Goal: Task Accomplishment & Management: Complete application form

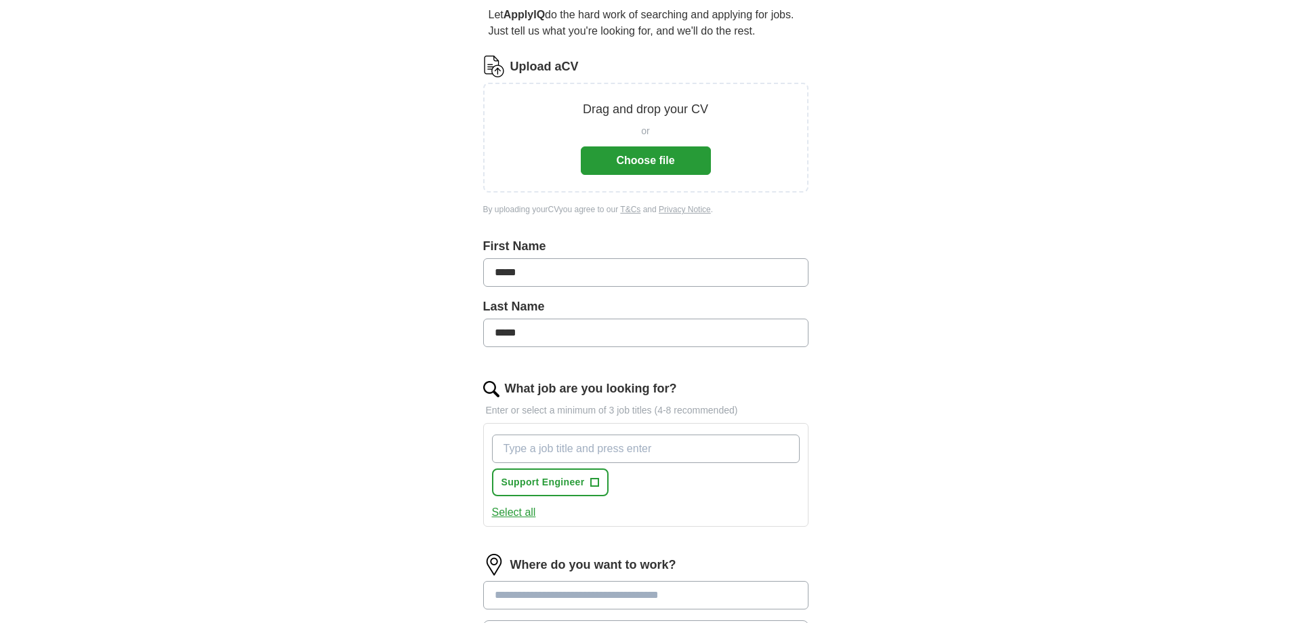
scroll to position [136, 0]
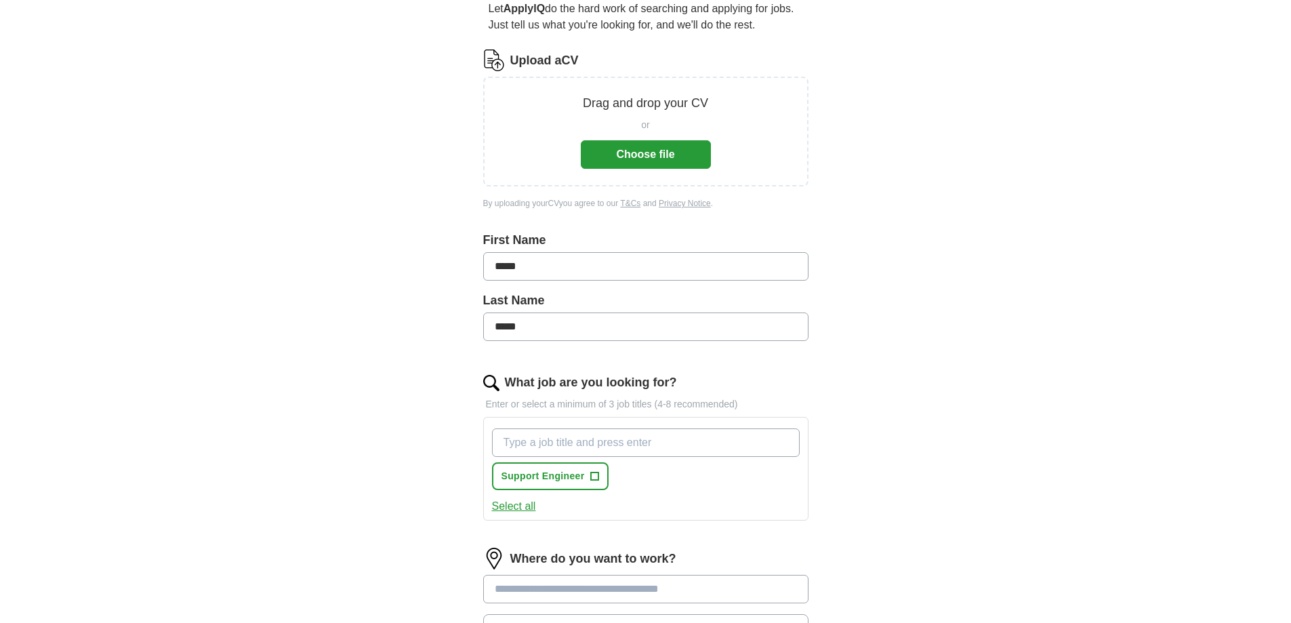
click at [601, 145] on button "Choose file" at bounding box center [646, 154] width 130 height 28
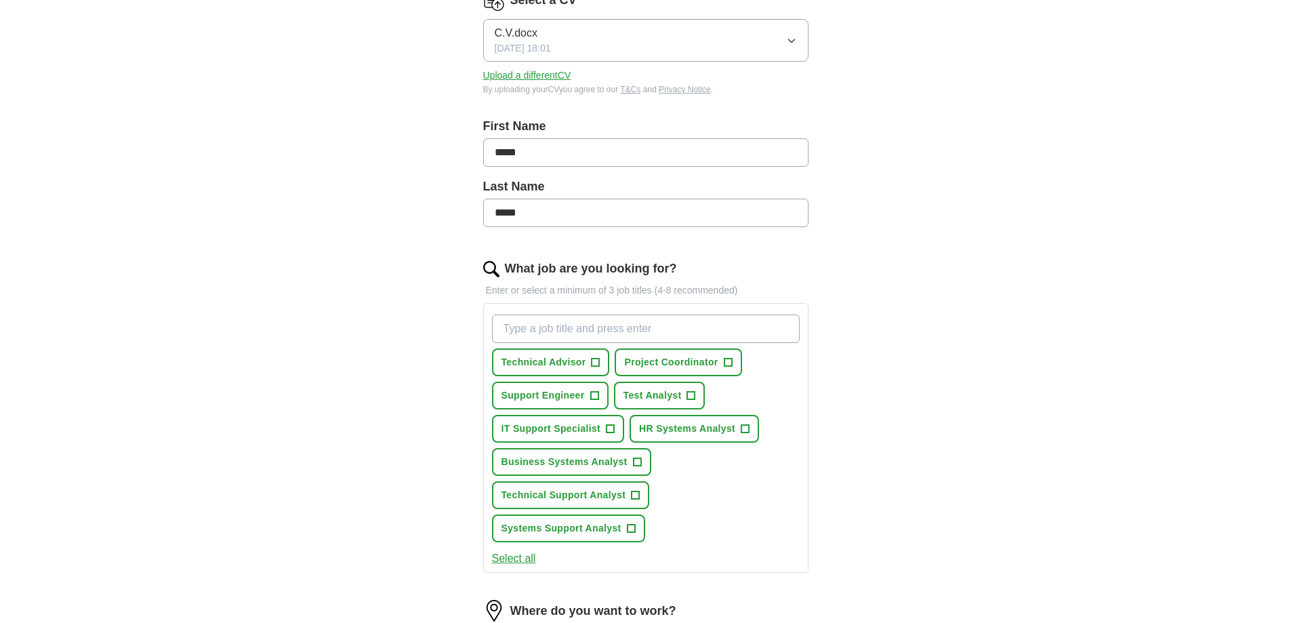
scroll to position [271, 0]
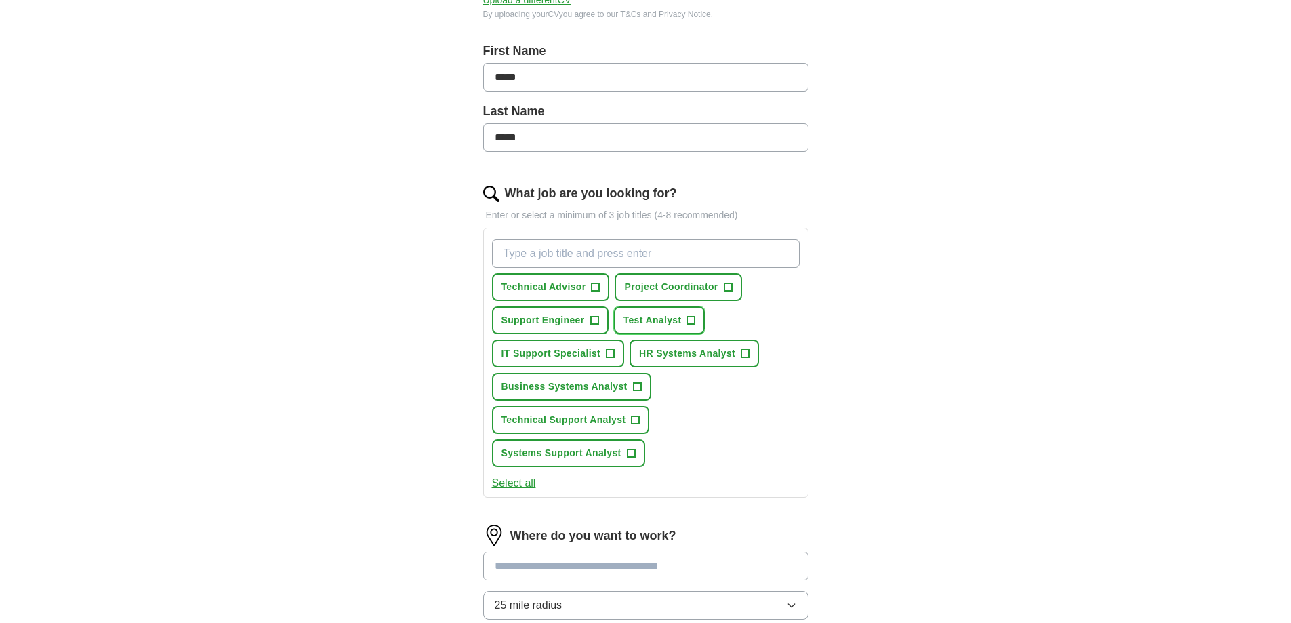
click at [694, 320] on span "+" at bounding box center [691, 320] width 8 height 11
click at [637, 425] on span "+" at bounding box center [636, 420] width 8 height 11
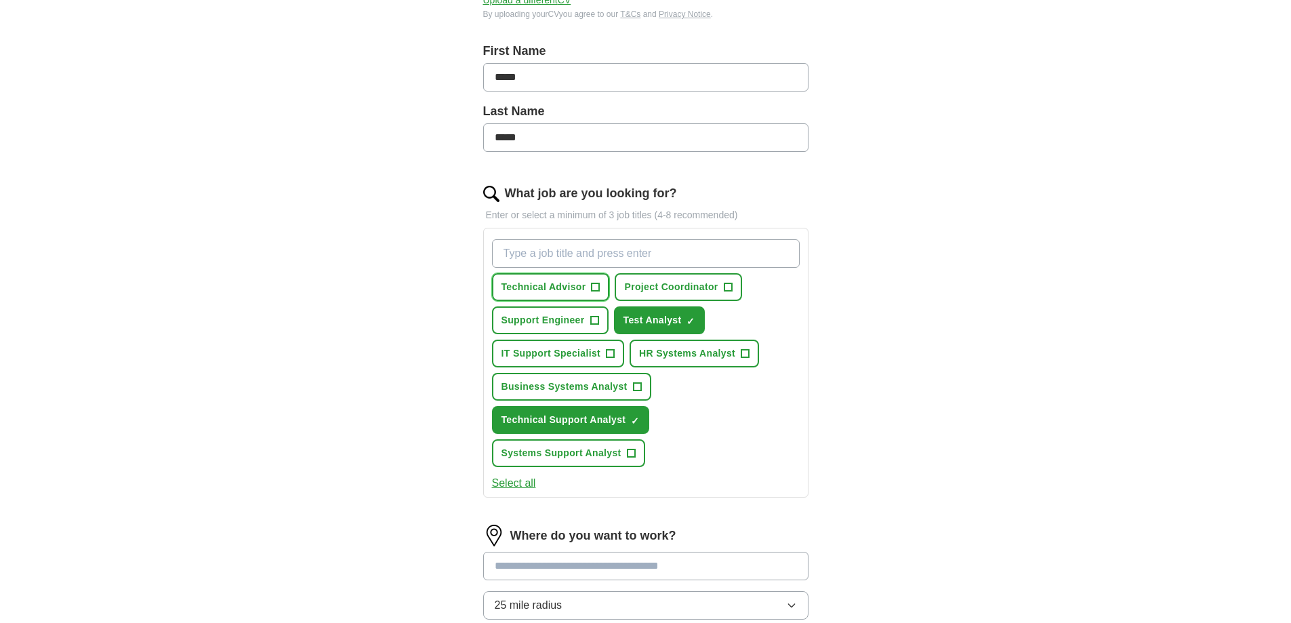
click at [597, 289] on span "+" at bounding box center [596, 287] width 8 height 11
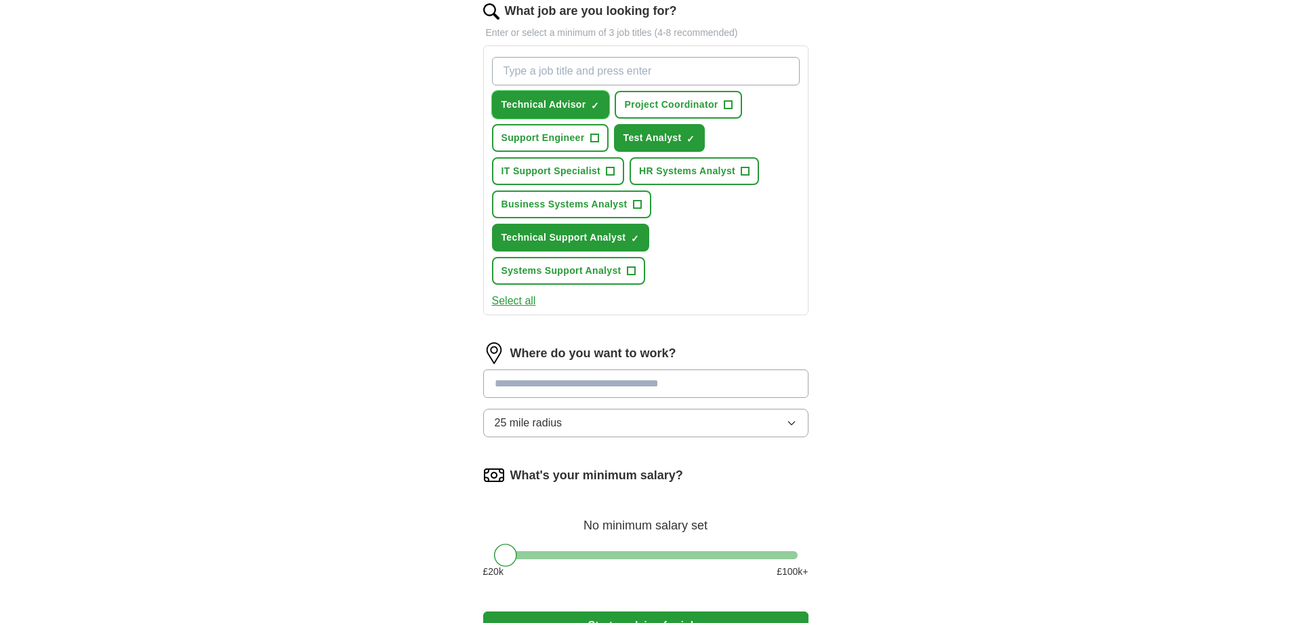
scroll to position [475, 0]
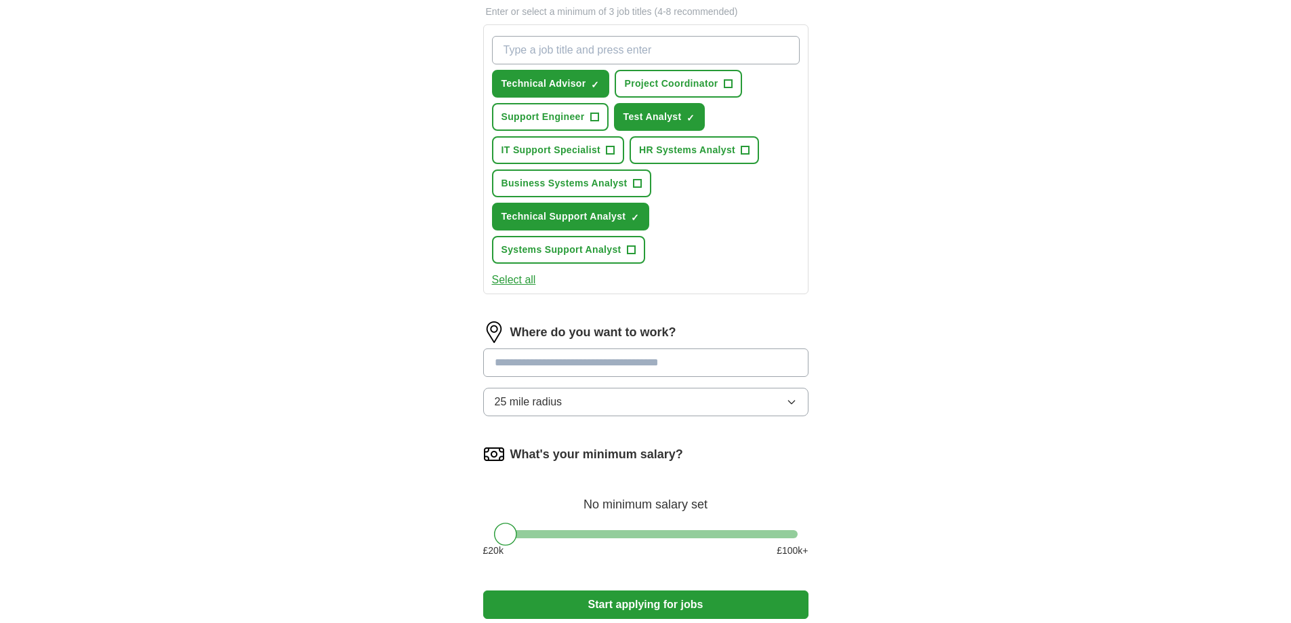
click at [561, 359] on input at bounding box center [645, 362] width 325 height 28
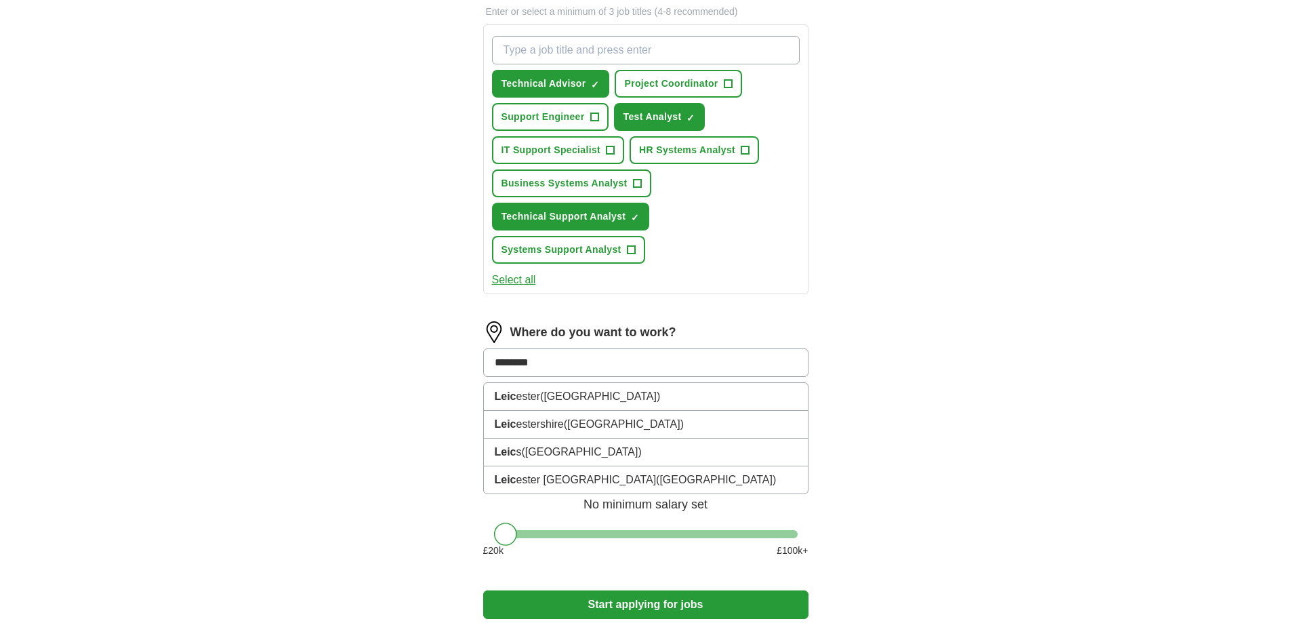
type input "*********"
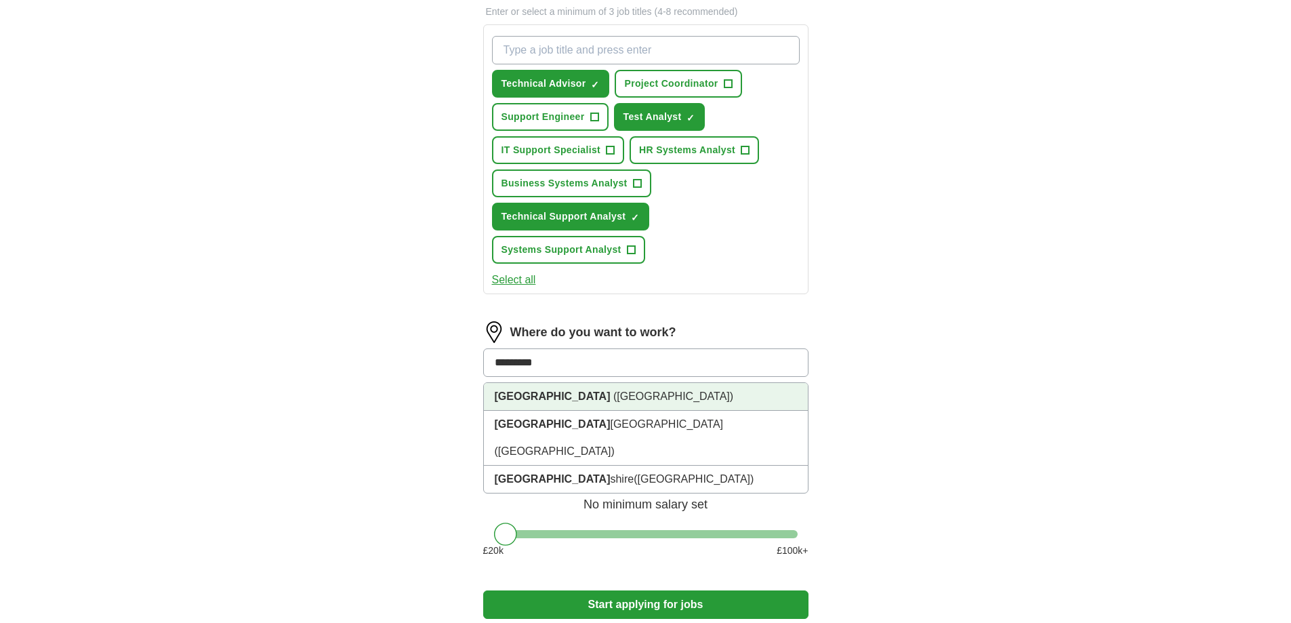
click at [565, 403] on li "[GEOGRAPHIC_DATA] ([GEOGRAPHIC_DATA])" at bounding box center [646, 397] width 324 height 28
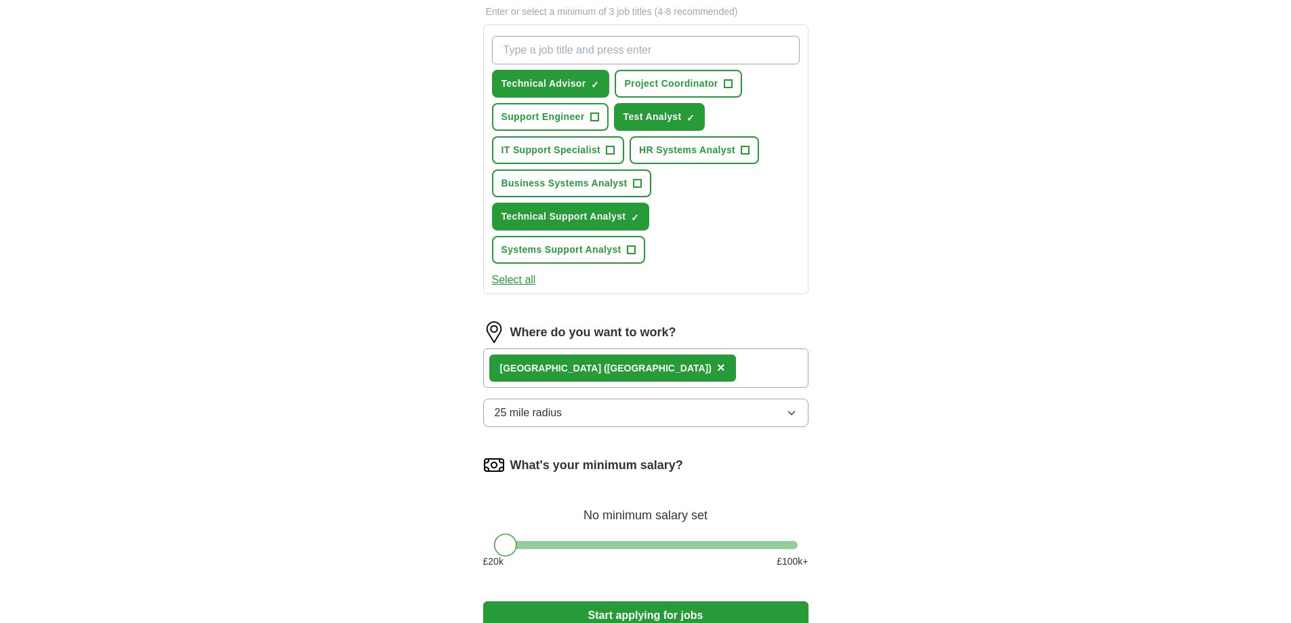
click at [567, 423] on button "25 mile radius" at bounding box center [645, 413] width 325 height 28
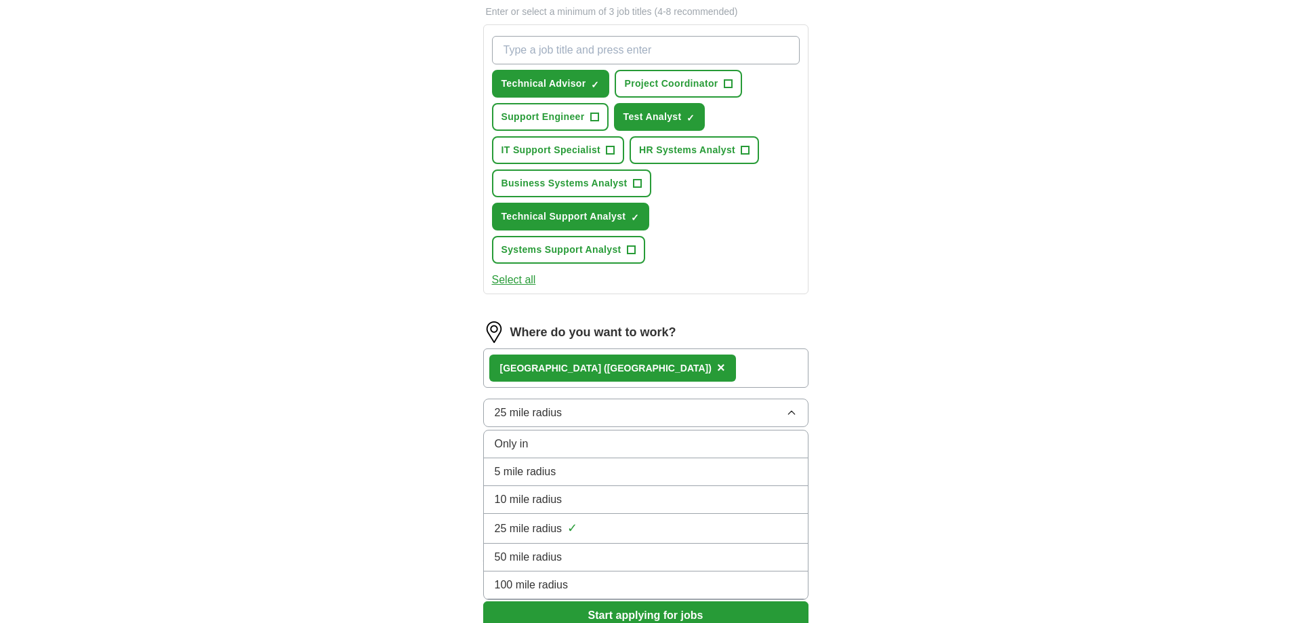
click at [570, 495] on div "10 mile radius" at bounding box center [646, 500] width 302 height 16
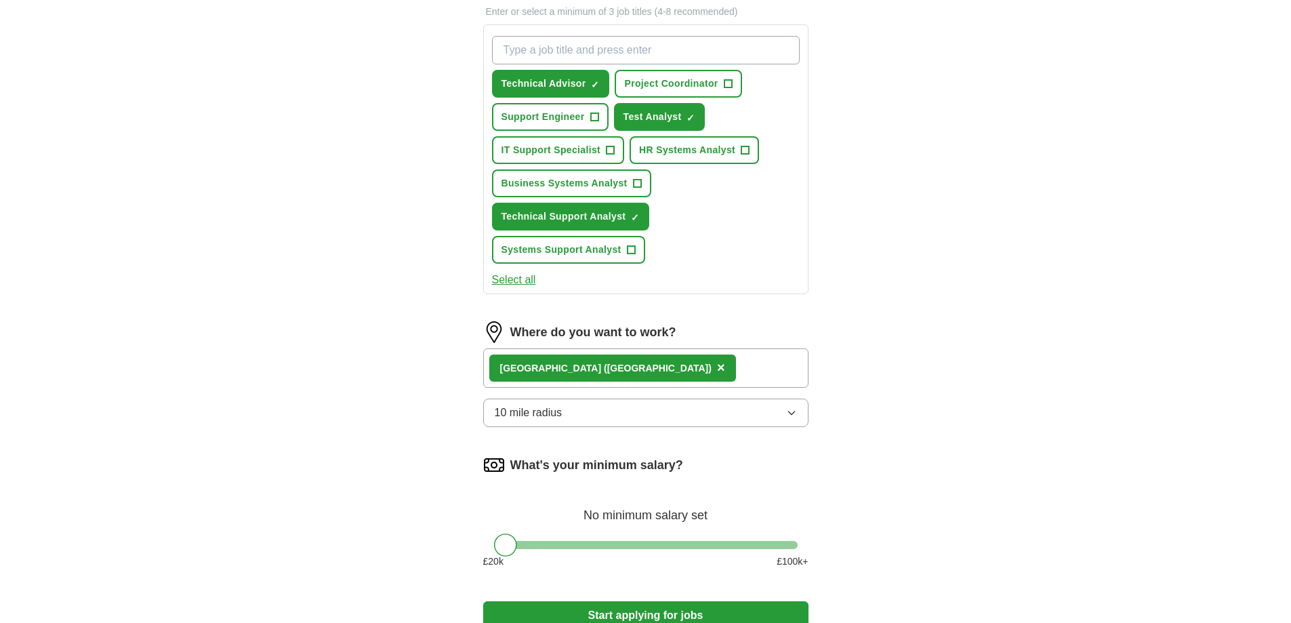
click at [429, 446] on div "Let ApplyIQ do the hard work of searching and applying for jobs. Just tell us w…" at bounding box center [646, 155] width 434 height 1024
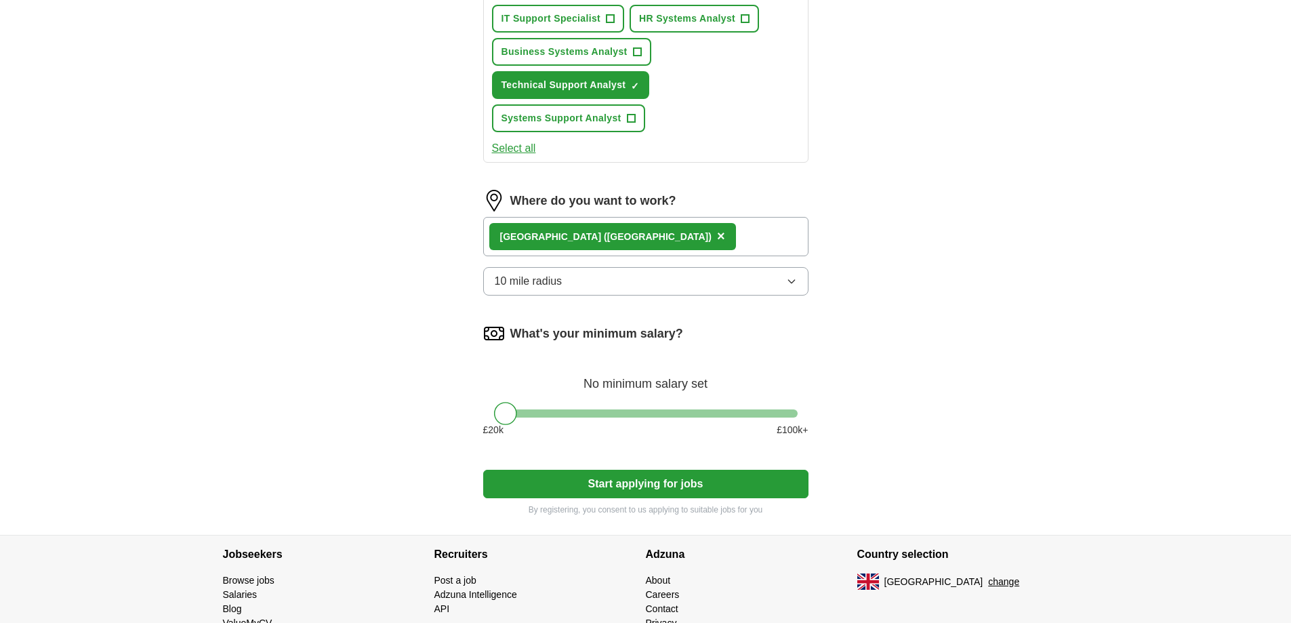
scroll to position [610, 0]
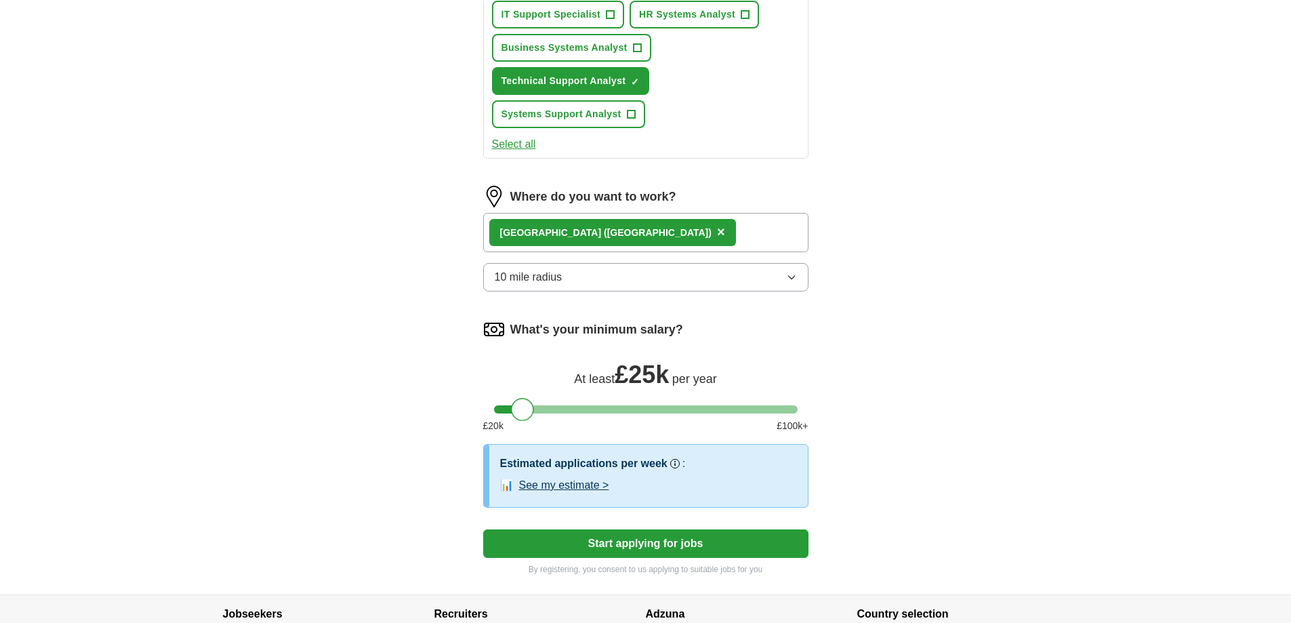
drag, startPoint x: 502, startPoint y: 409, endPoint x: 519, endPoint y: 414, distance: 17.8
click at [519, 414] on div at bounding box center [522, 409] width 23 height 23
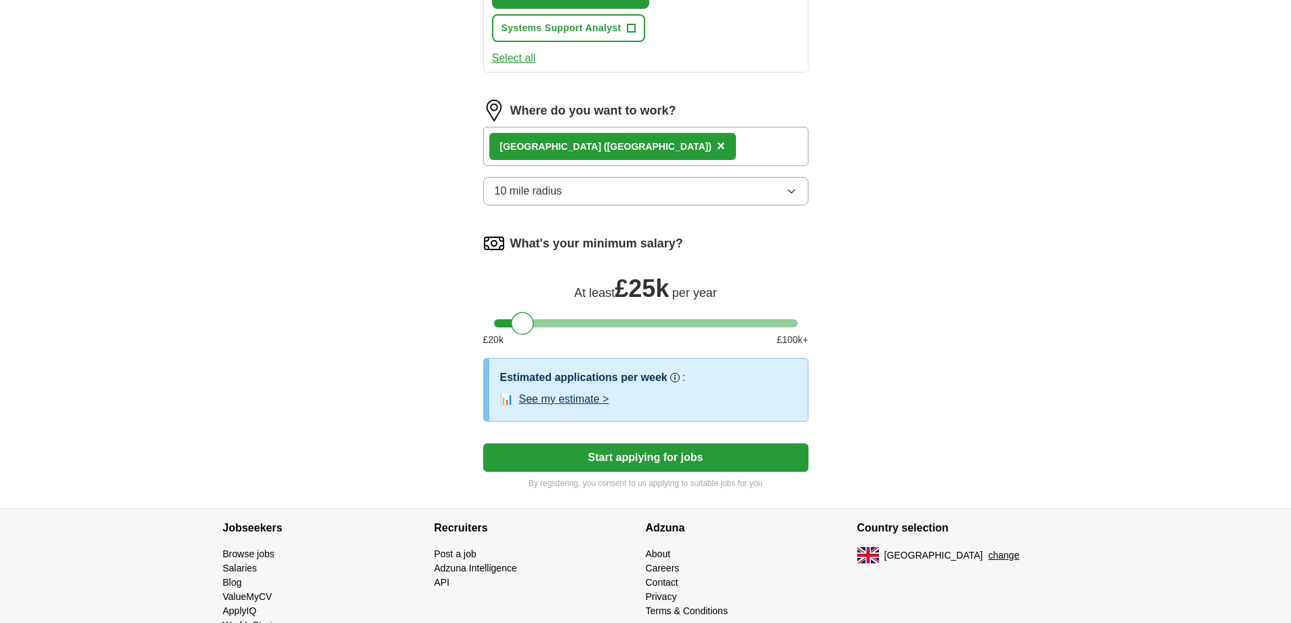
scroll to position [733, 0]
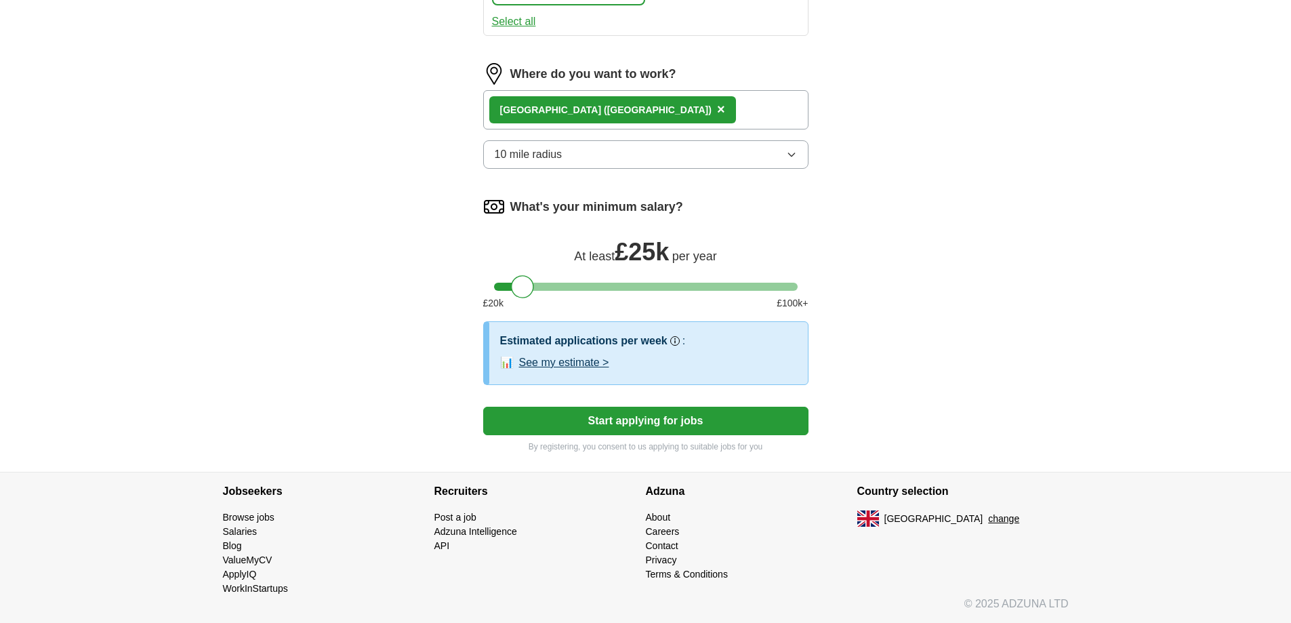
drag, startPoint x: 432, startPoint y: 386, endPoint x: 430, endPoint y: 428, distance: 42.1
click at [605, 361] on button "See my estimate >" at bounding box center [564, 363] width 90 height 16
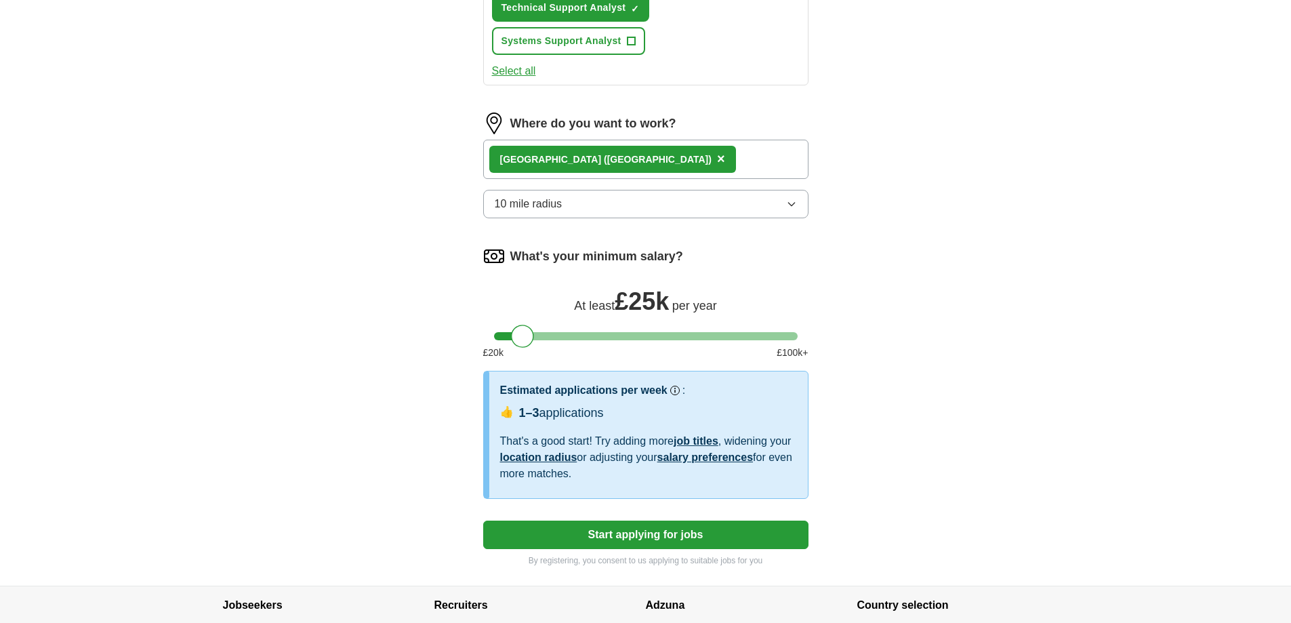
scroll to position [0, 0]
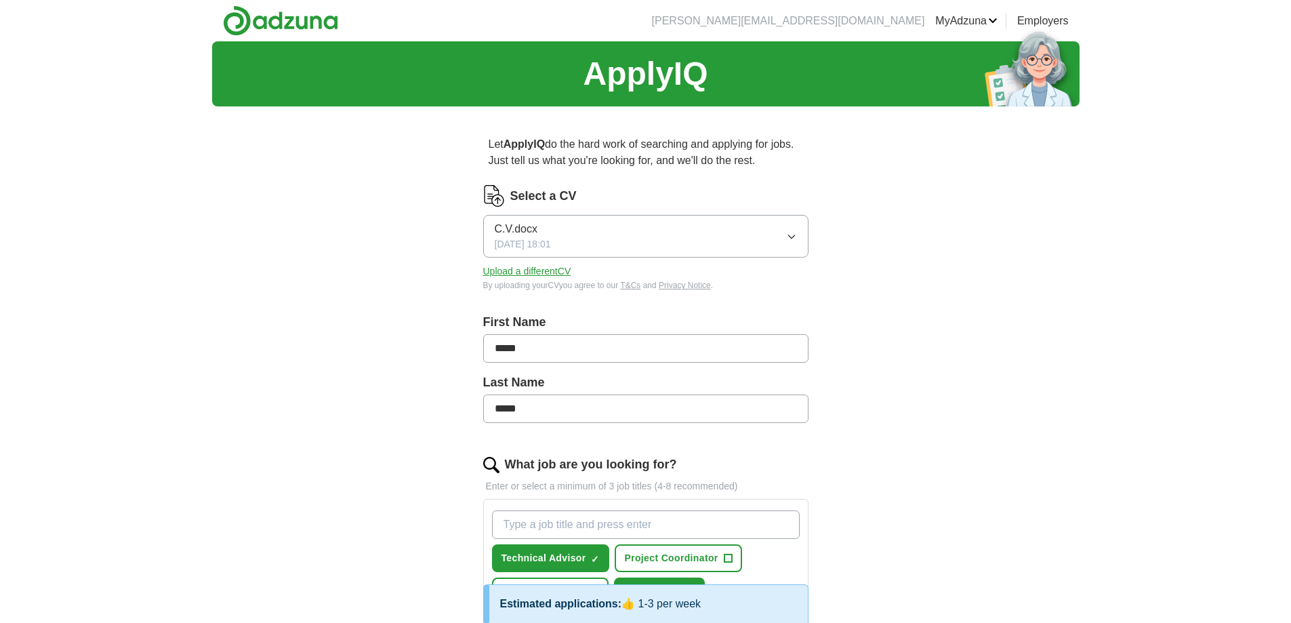
drag, startPoint x: 417, startPoint y: 423, endPoint x: 427, endPoint y: 209, distance: 214.5
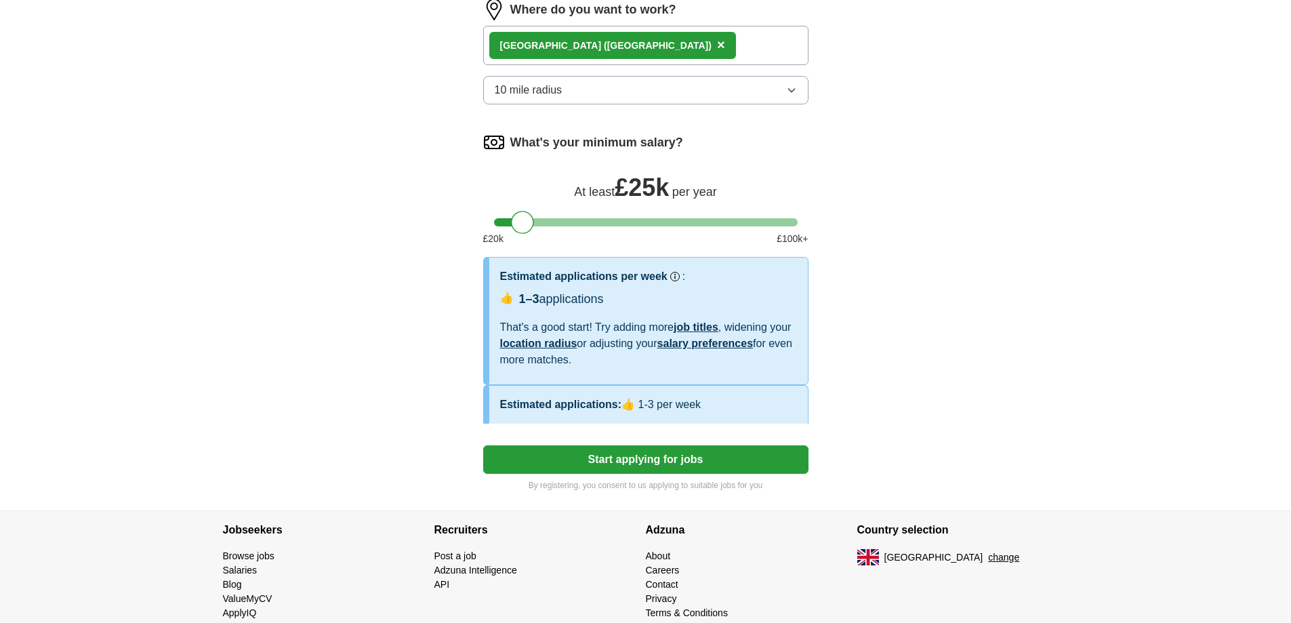
drag, startPoint x: 430, startPoint y: 201, endPoint x: 426, endPoint y: 470, distance: 268.5
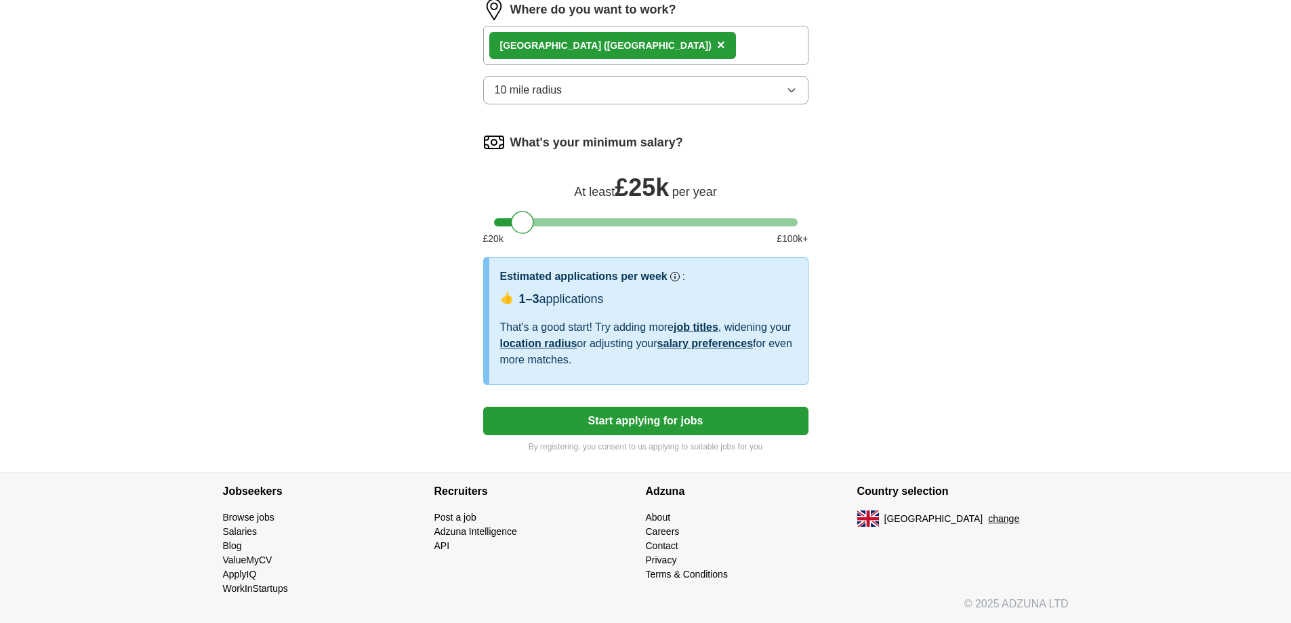
click at [607, 425] on button "Start applying for jobs" at bounding box center [645, 421] width 325 height 28
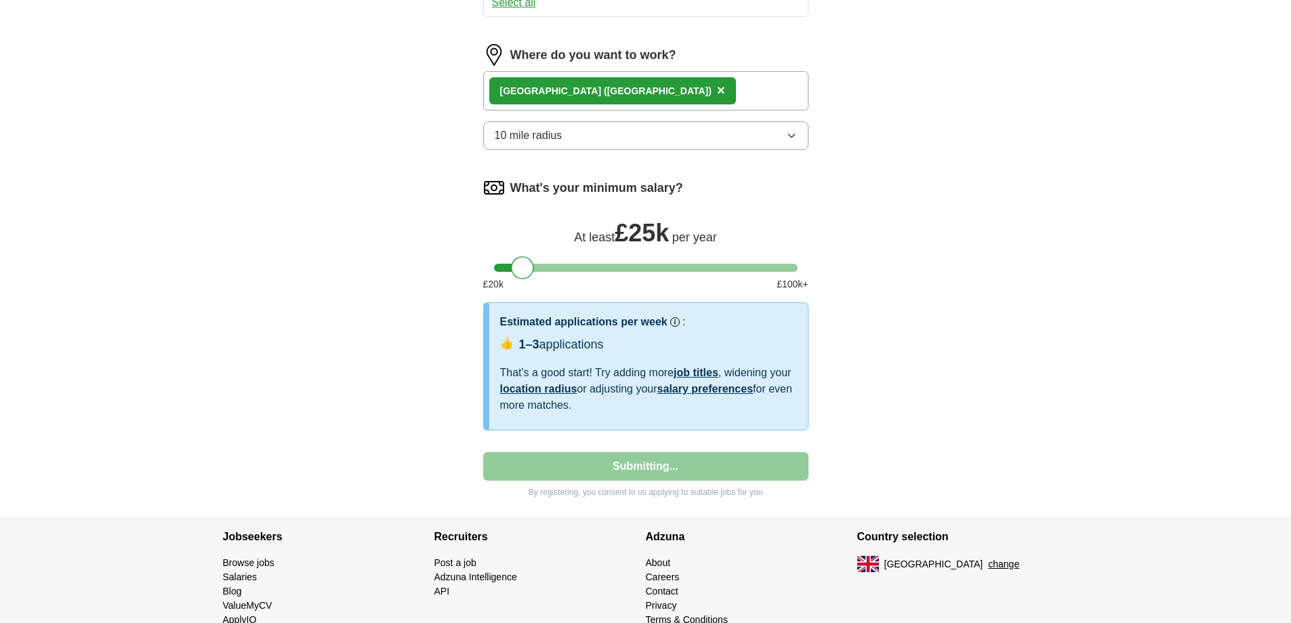
select select "**"
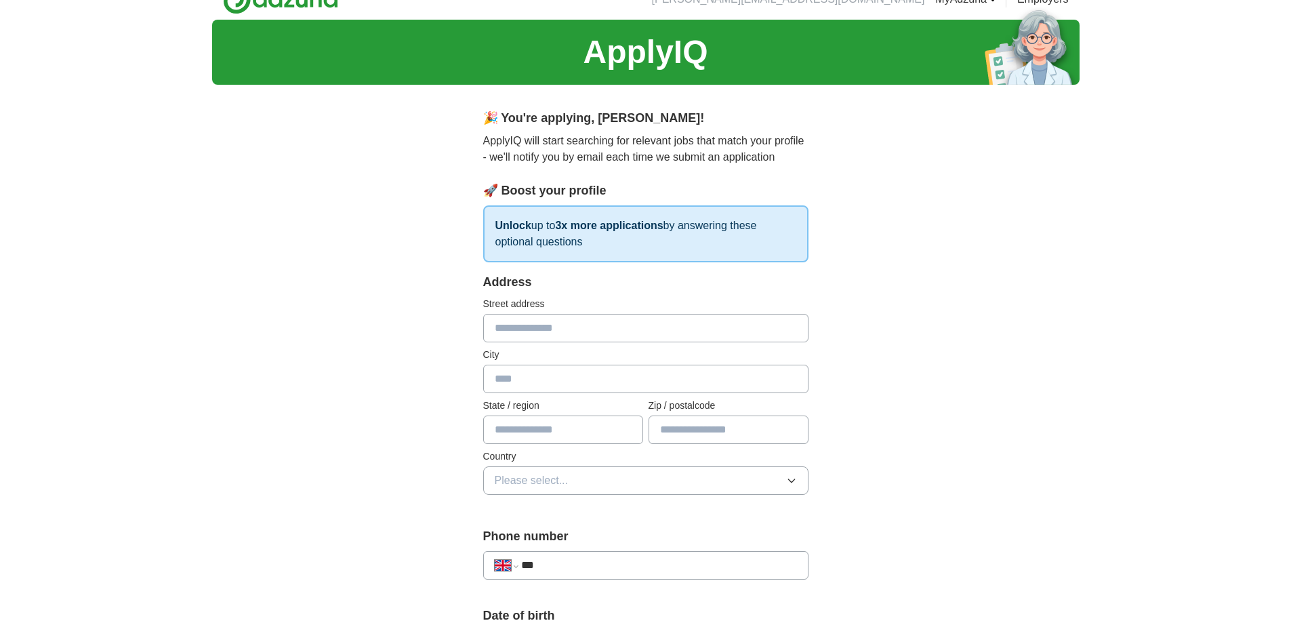
scroll to position [0, 0]
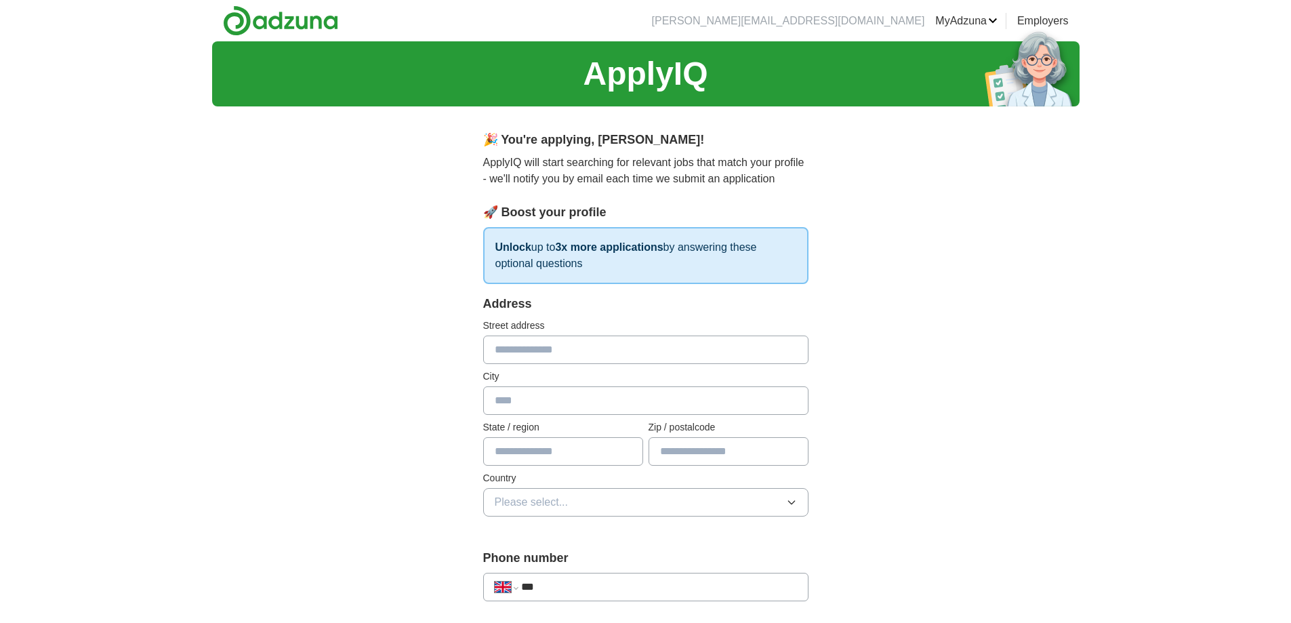
click at [528, 349] on input "text" at bounding box center [645, 350] width 325 height 28
type input "**********"
type input "*********"
type input "**********"
type input "*******"
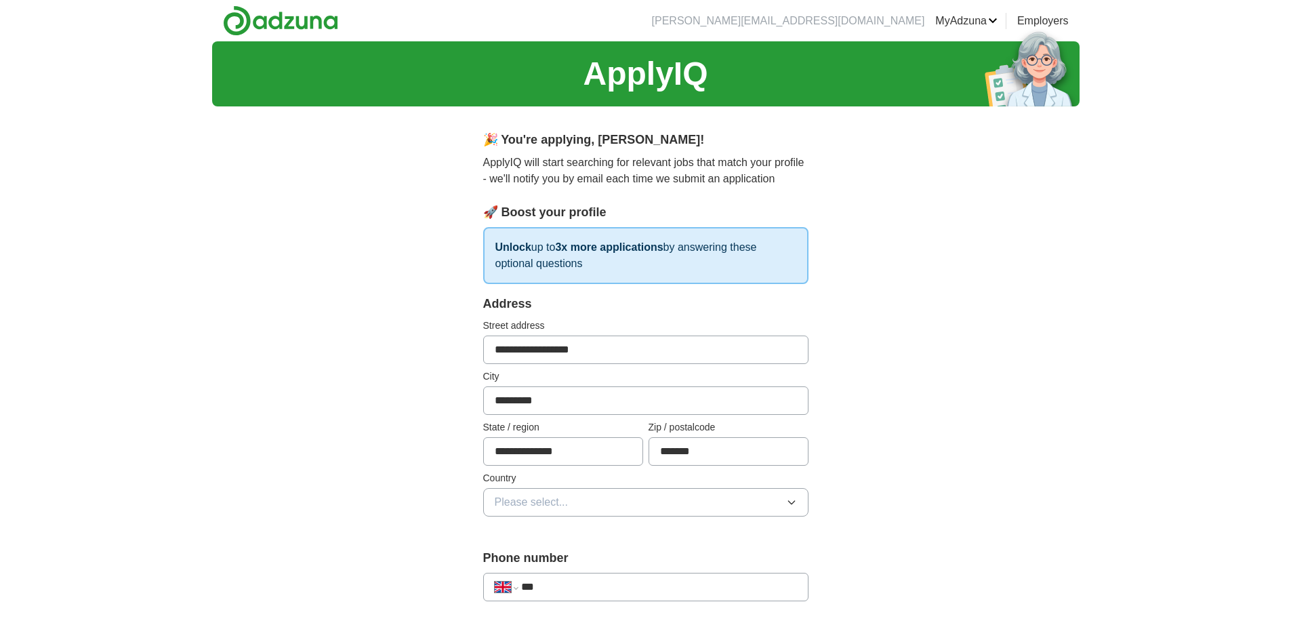
click at [583, 513] on button "Please select..." at bounding box center [645, 502] width 325 height 28
click at [584, 533] on div "[GEOGRAPHIC_DATA]" at bounding box center [646, 533] width 302 height 16
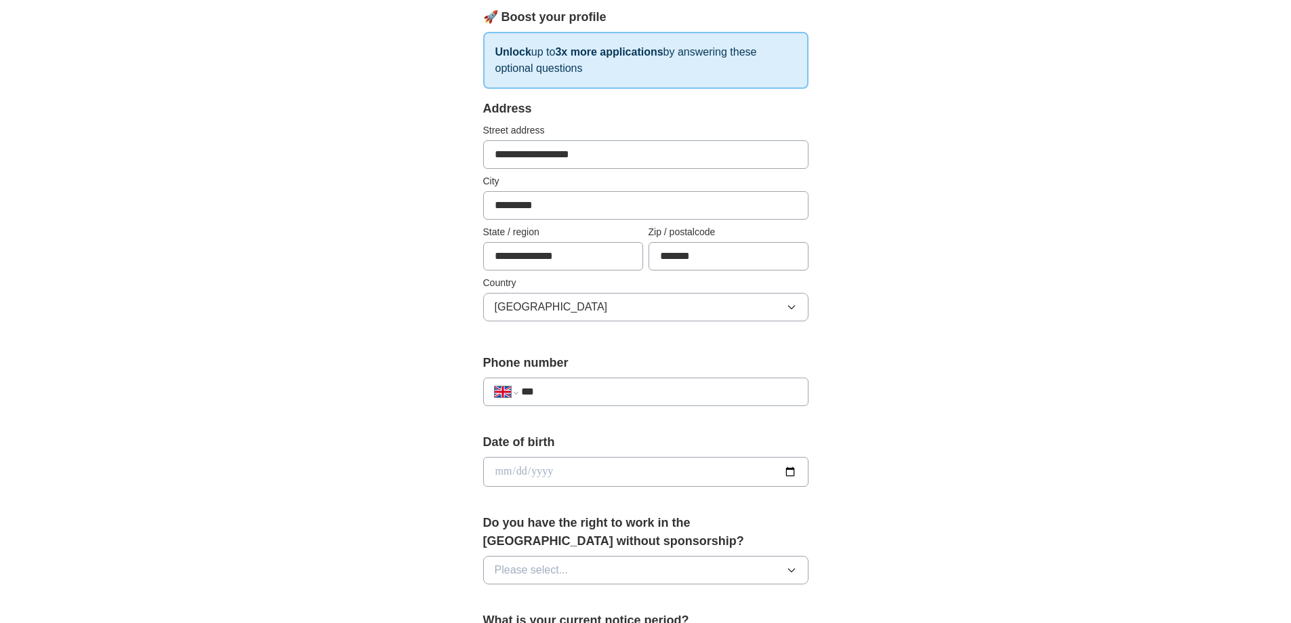
scroll to position [203, 0]
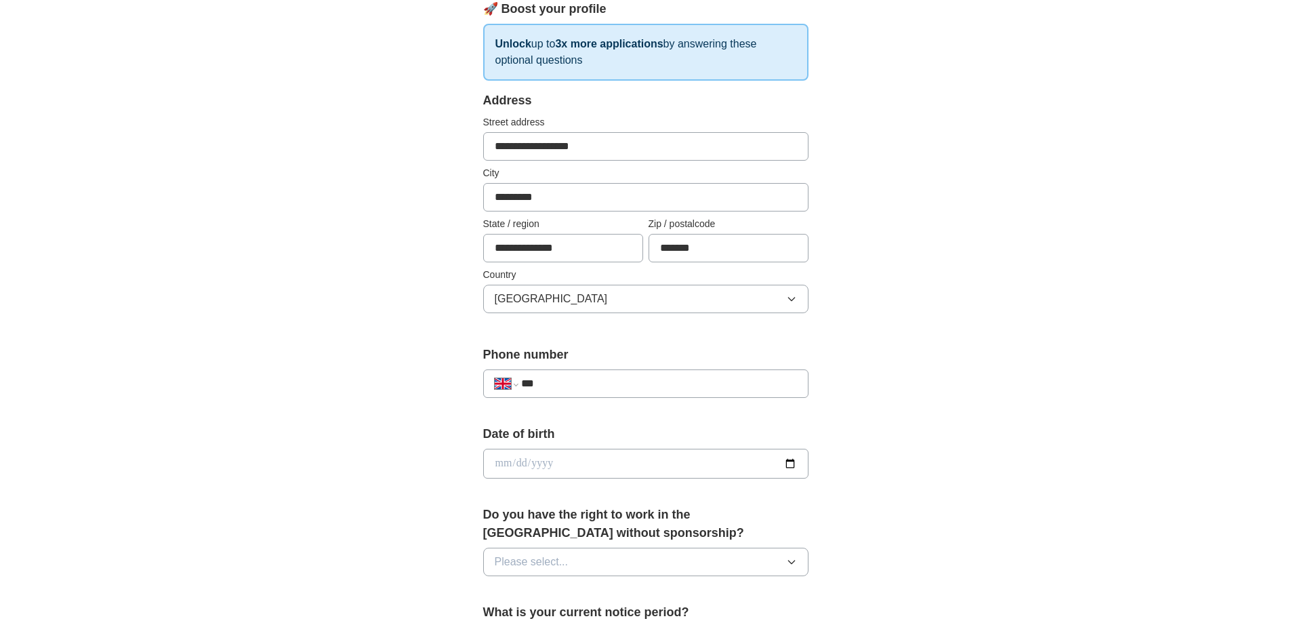
click at [555, 378] on input "***" at bounding box center [658, 384] width 275 height 16
type input "**********"
click at [570, 470] on input "date" at bounding box center [645, 464] width 325 height 30
type input "**********"
click at [414, 410] on div "**********" at bounding box center [646, 446] width 868 height 1216
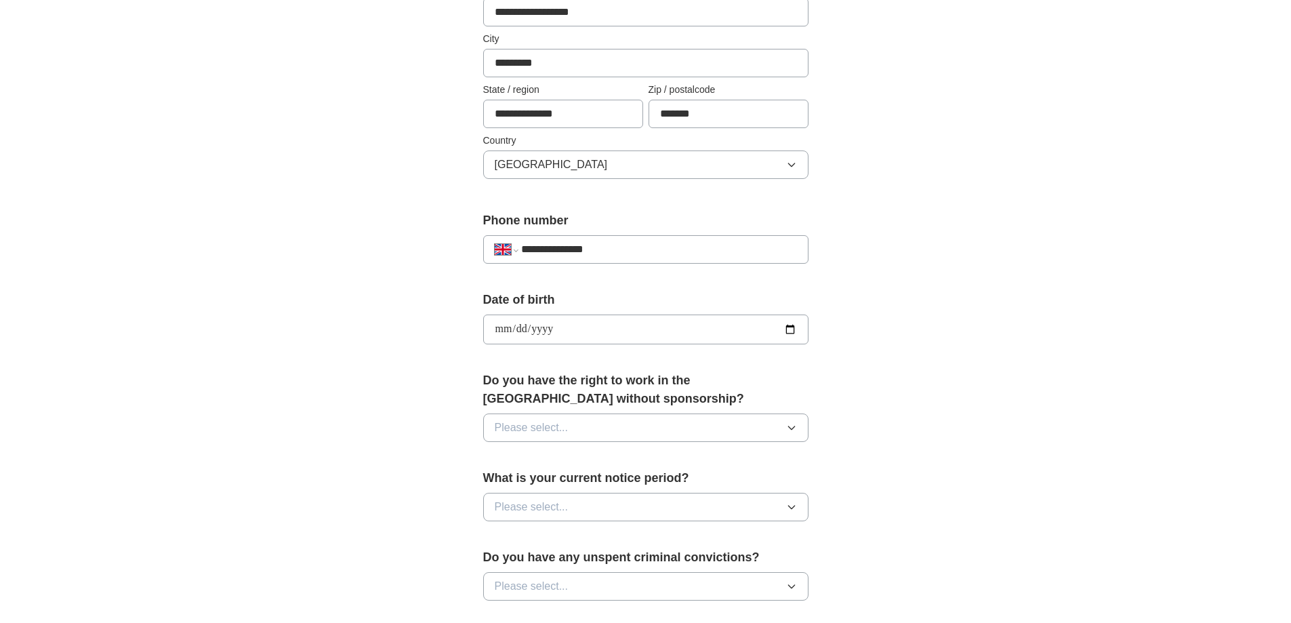
scroll to position [339, 0]
click at [656, 450] on div "Do you have the right to work in the [GEOGRAPHIC_DATA] without sponsorship? Ple…" at bounding box center [645, 410] width 325 height 81
click at [654, 422] on button "Please select..." at bounding box center [645, 426] width 325 height 28
click at [608, 457] on div "Yes" at bounding box center [646, 457] width 302 height 16
click at [620, 503] on button "Please select..." at bounding box center [645, 506] width 325 height 28
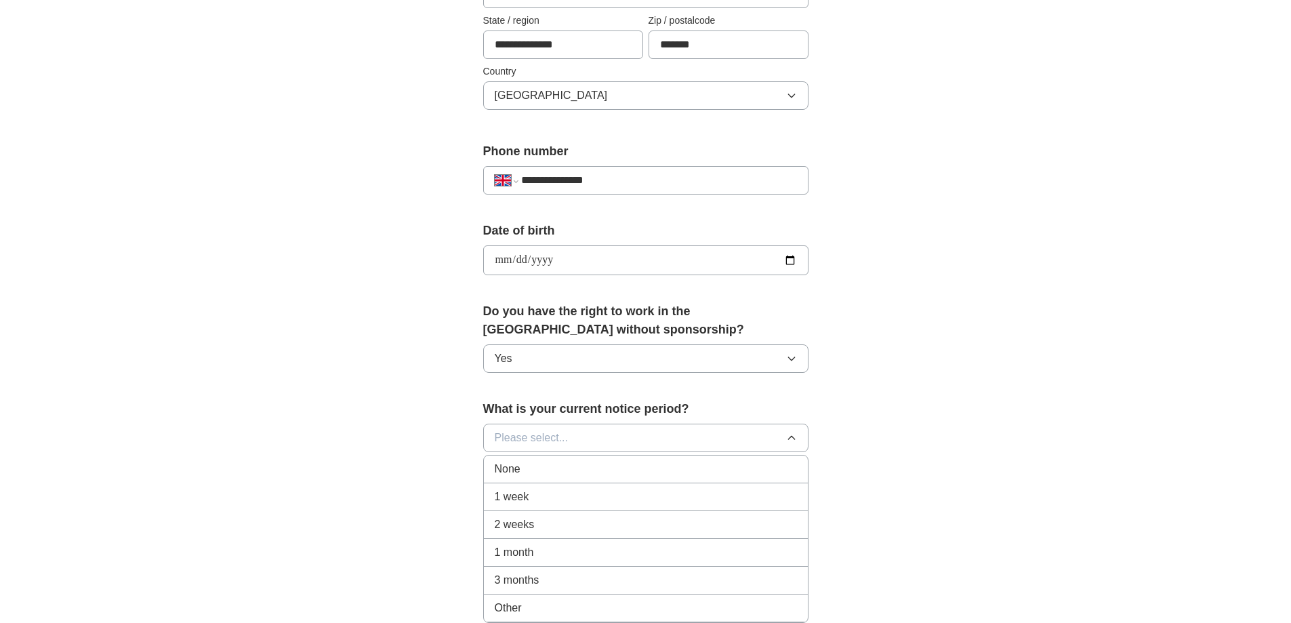
click at [596, 475] on div "None" at bounding box center [646, 469] width 302 height 16
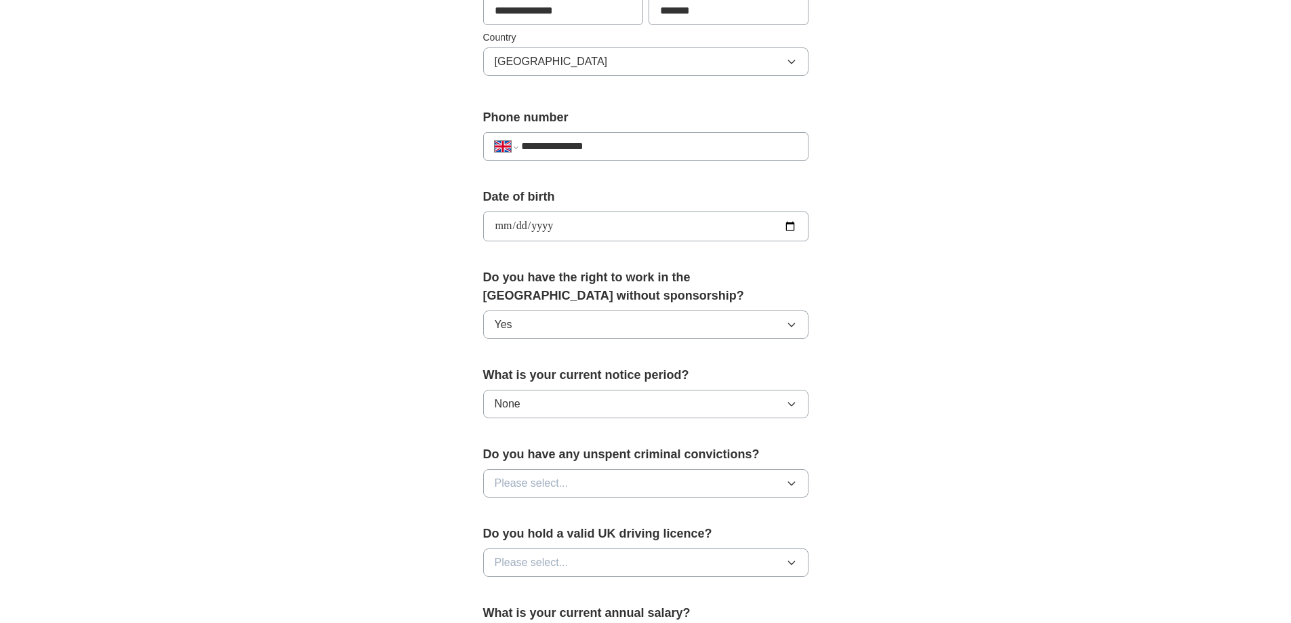
scroll to position [475, 0]
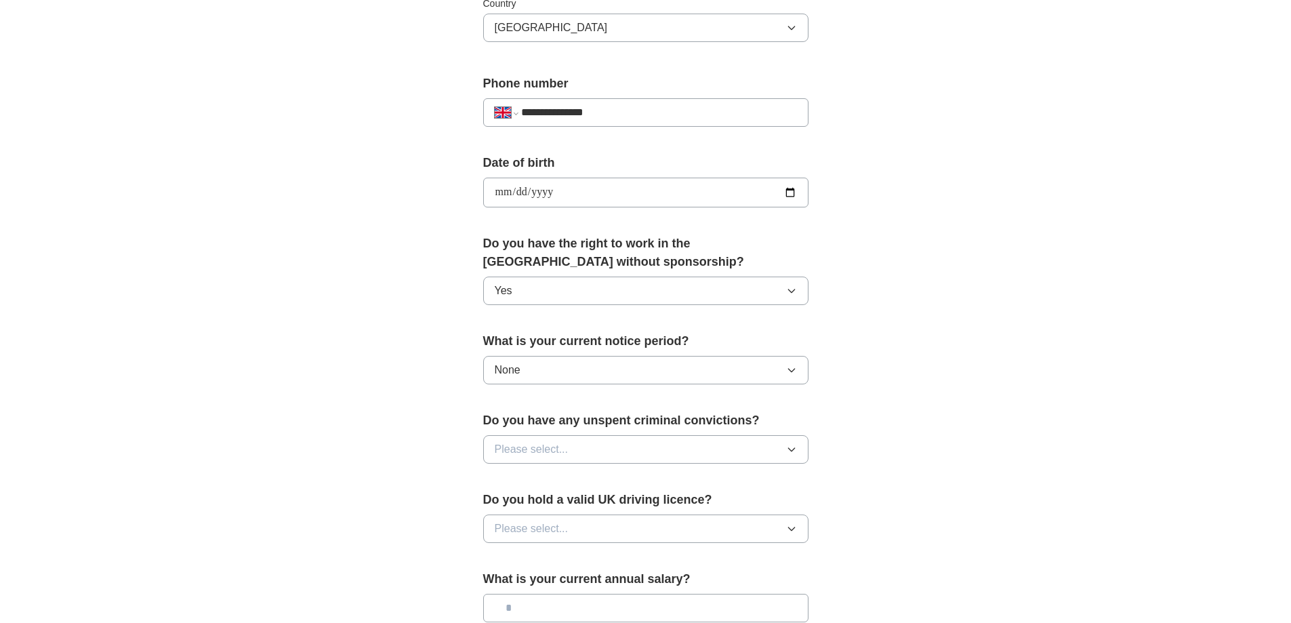
click at [590, 435] on div "Do you have any unspent criminal convictions? Please select..." at bounding box center [645, 443] width 325 height 63
click at [605, 456] on button "Please select..." at bounding box center [645, 449] width 325 height 28
drag, startPoint x: 601, startPoint y: 489, endPoint x: 601, endPoint y: 514, distance: 25.1
click at [601, 514] on ul "Yes No" at bounding box center [645, 494] width 325 height 57
click at [601, 514] on div "No" at bounding box center [646, 508] width 302 height 16
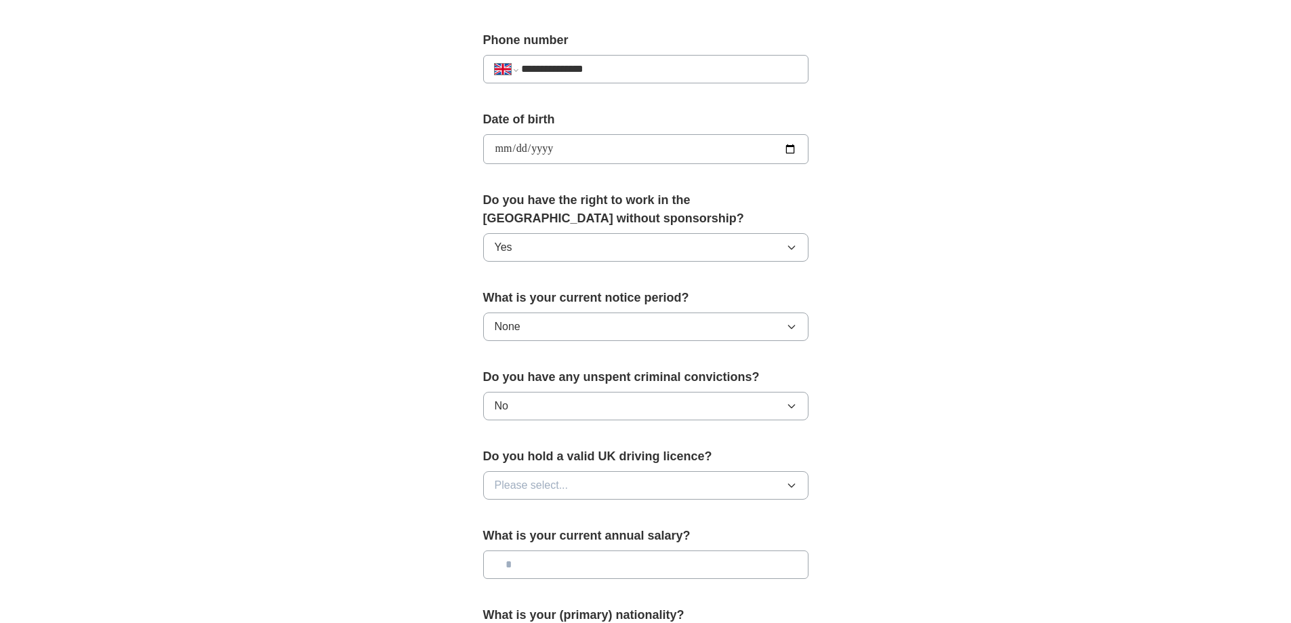
scroll to position [542, 0]
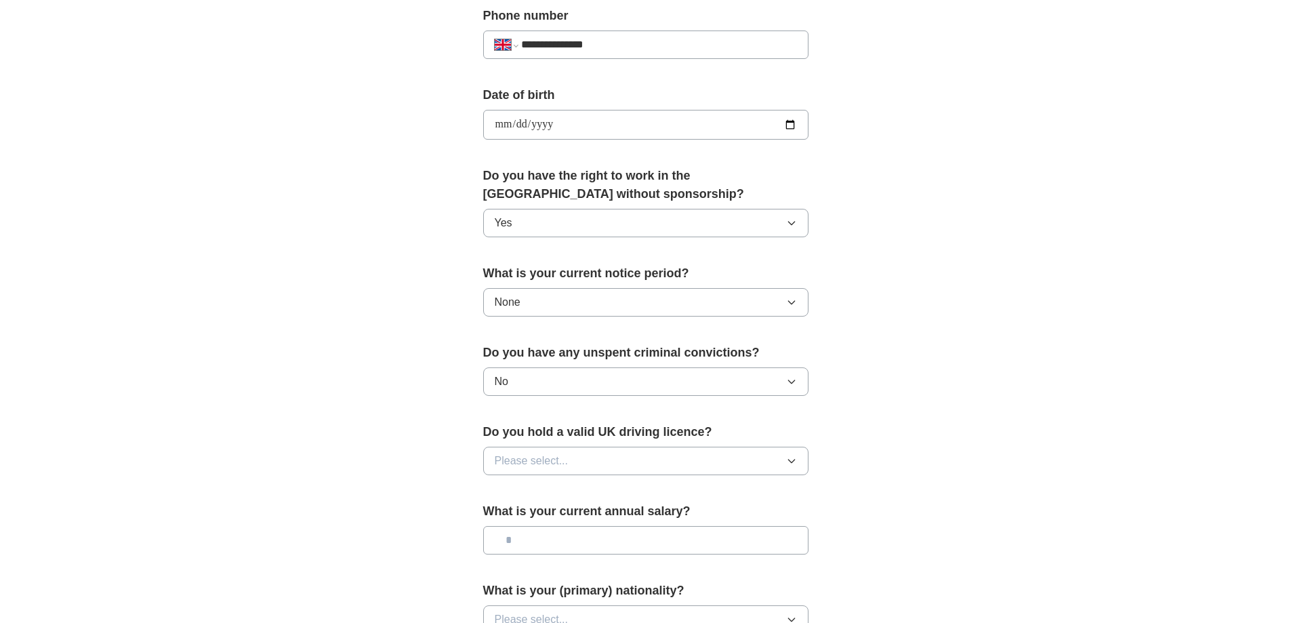
click at [601, 483] on div "Do you hold a valid UK driving licence? Please select..." at bounding box center [645, 454] width 325 height 63
click at [603, 470] on button "Please select..." at bounding box center [645, 461] width 325 height 28
click at [603, 494] on div "Yes" at bounding box center [646, 492] width 302 height 16
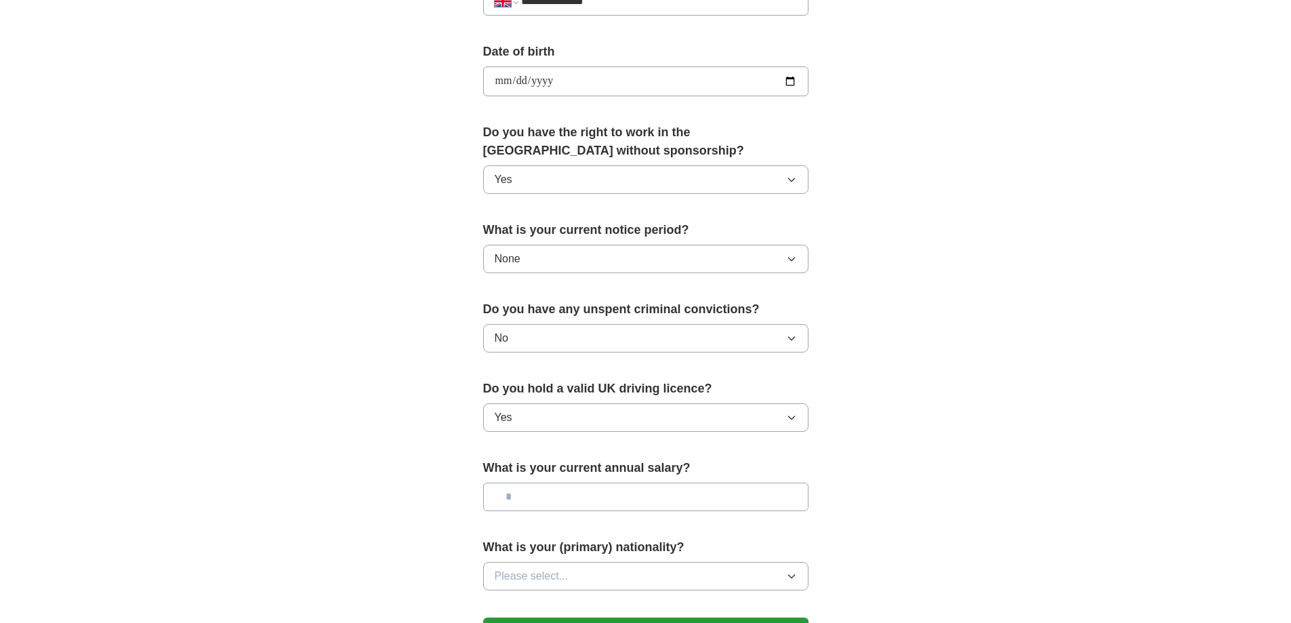
scroll to position [610, 0]
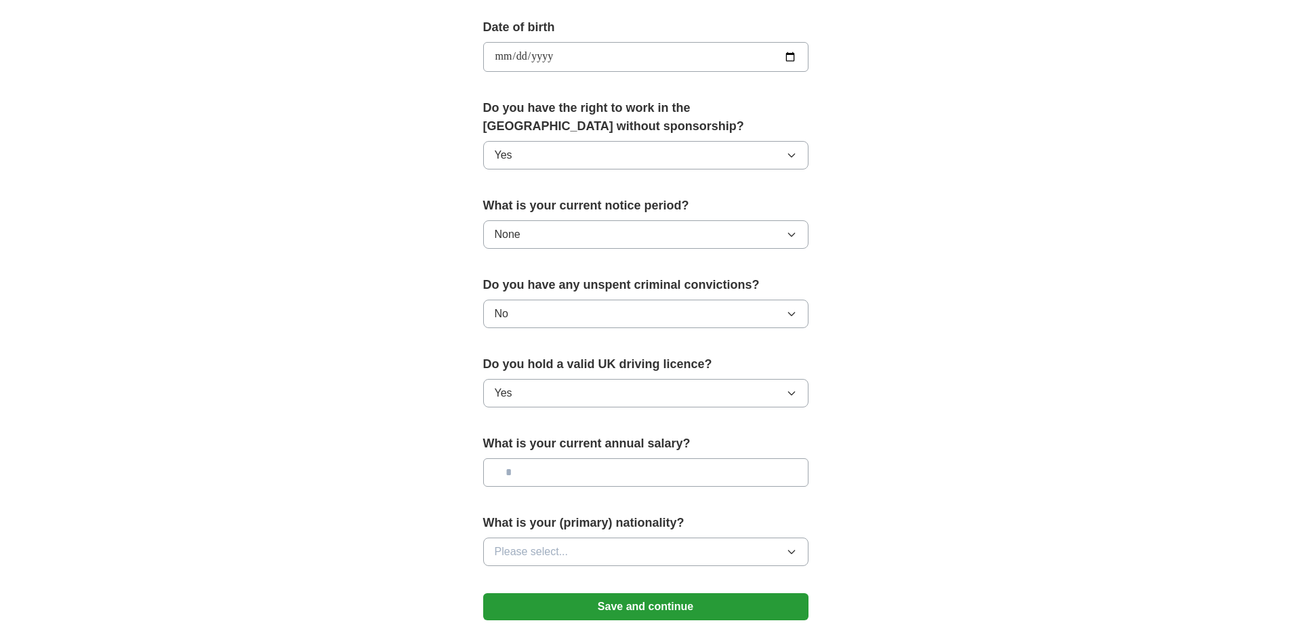
click at [601, 477] on input "text" at bounding box center [645, 472] width 325 height 28
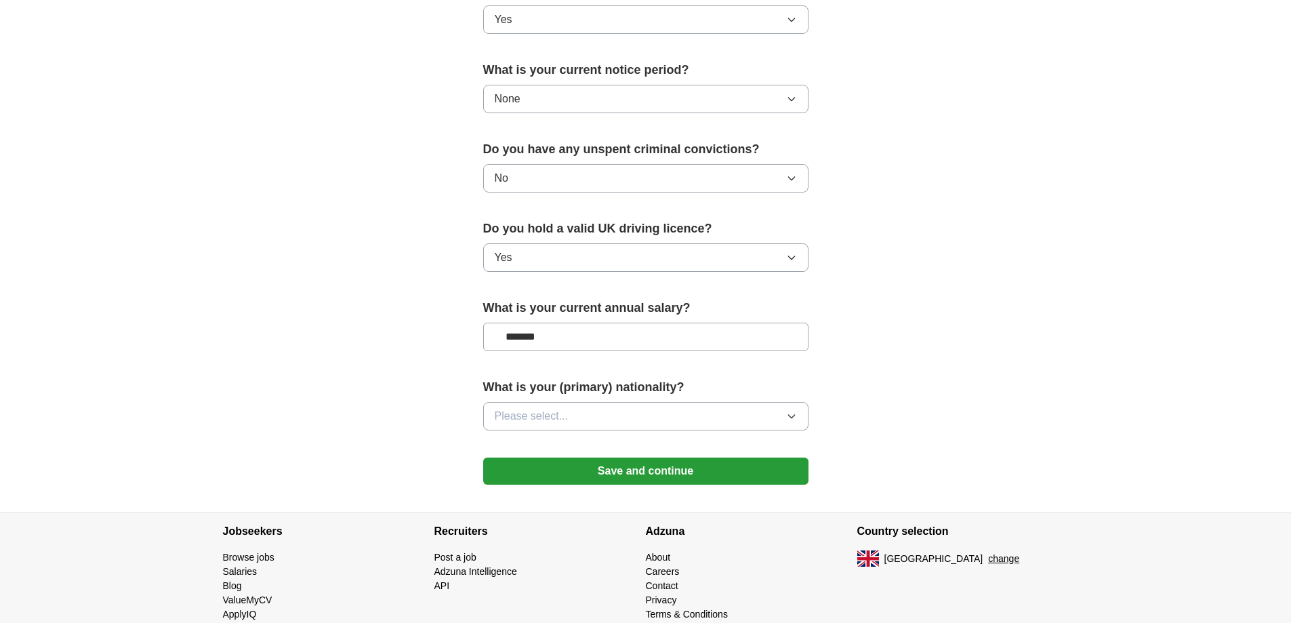
type input "*******"
click at [626, 413] on button "Please select..." at bounding box center [645, 416] width 325 height 28
click at [626, 412] on button "Please select..." at bounding box center [645, 416] width 325 height 28
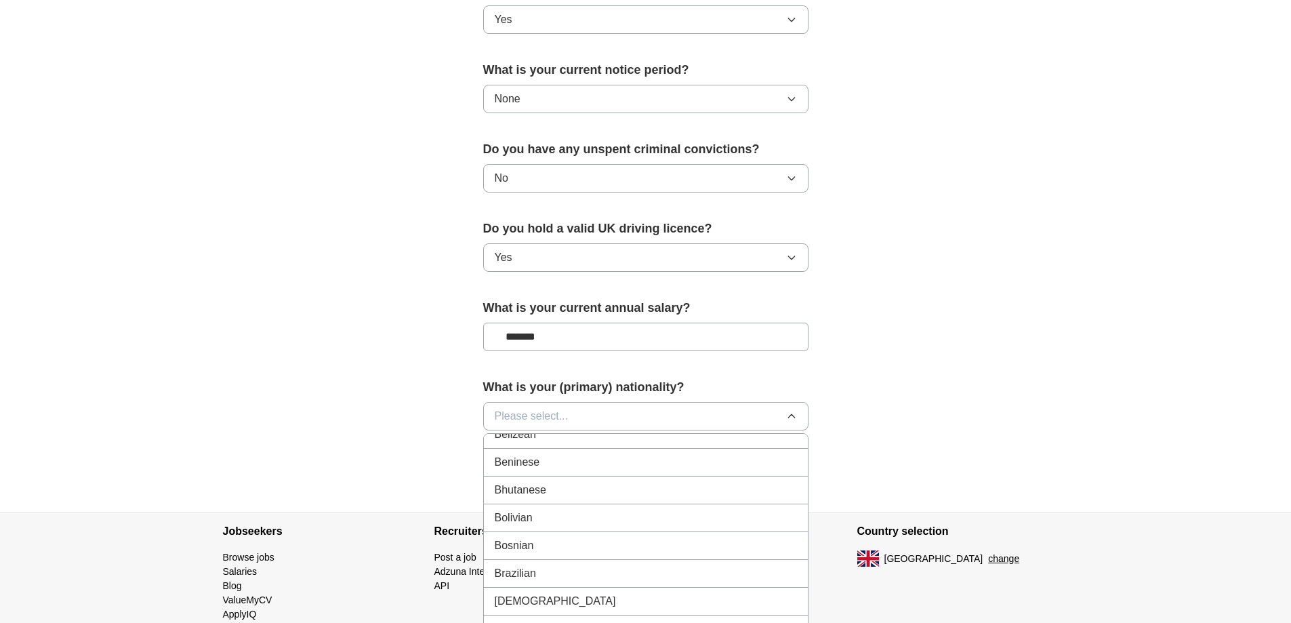
scroll to position [678, 0]
click at [656, 417] on button "Please select..." at bounding box center [645, 416] width 325 height 28
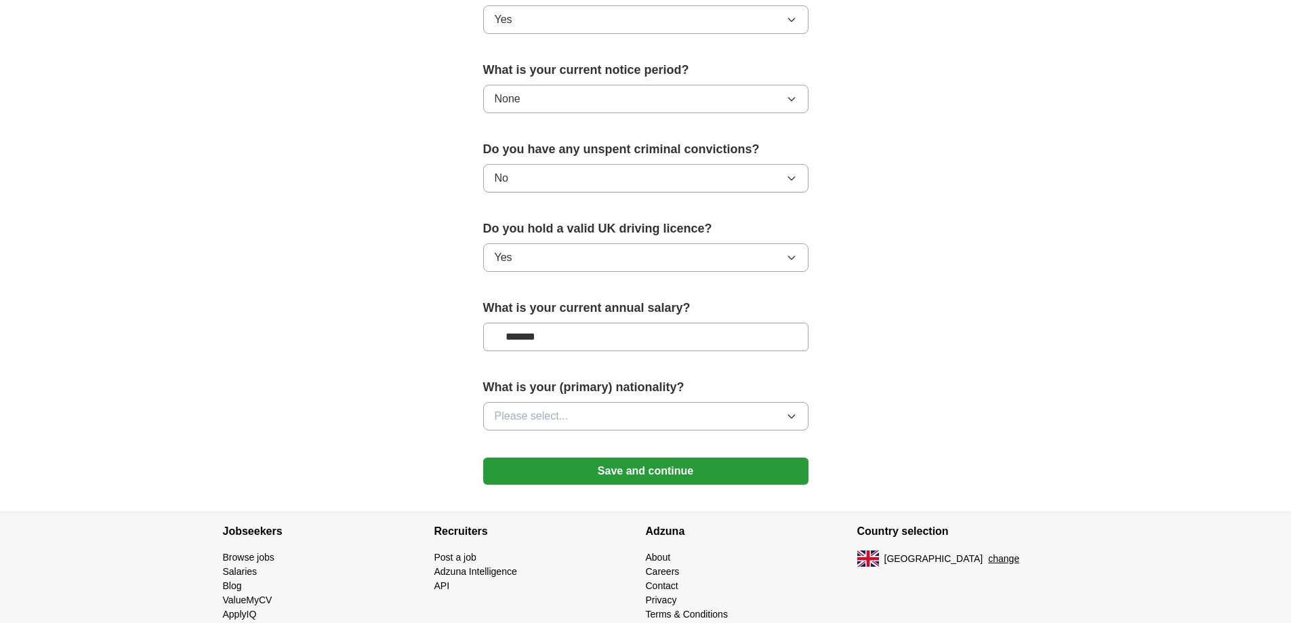
click at [657, 415] on button "Please select..." at bounding box center [645, 416] width 325 height 28
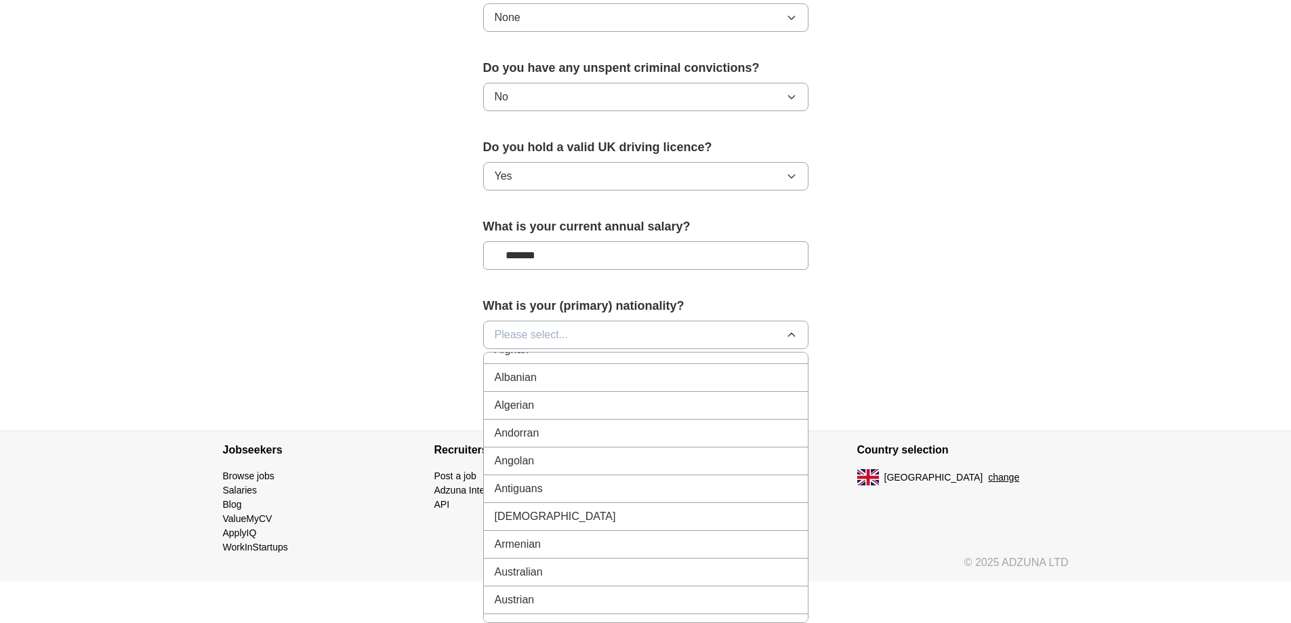
scroll to position [0, 0]
click at [713, 386] on div "British" at bounding box center [646, 394] width 302 height 16
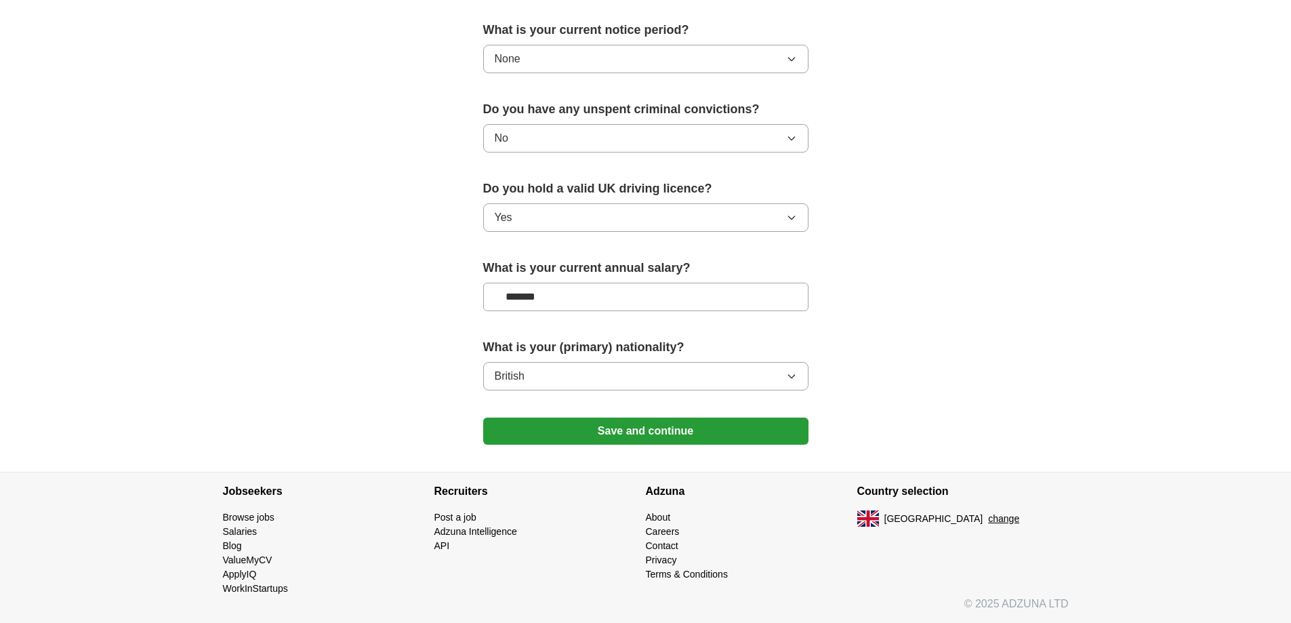
click at [678, 426] on button "Save and continue" at bounding box center [645, 431] width 325 height 27
